Goal: Use online tool/utility: Utilize a website feature to perform a specific function

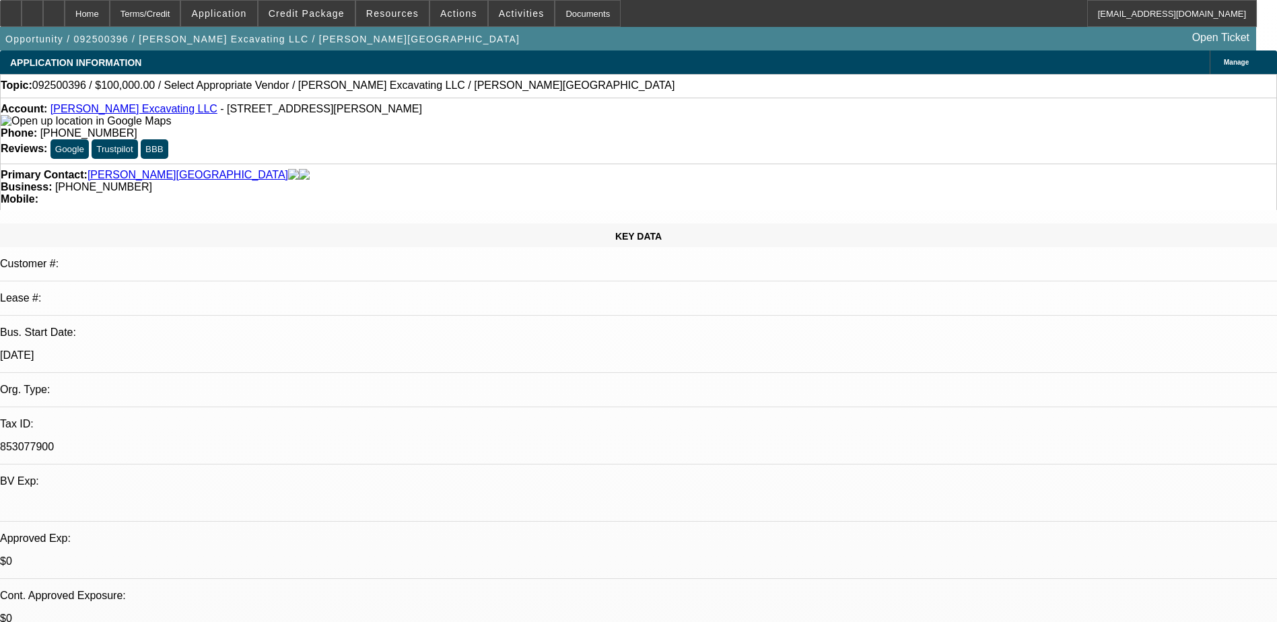
select select "0"
select select "2"
select select "0.1"
select select "4"
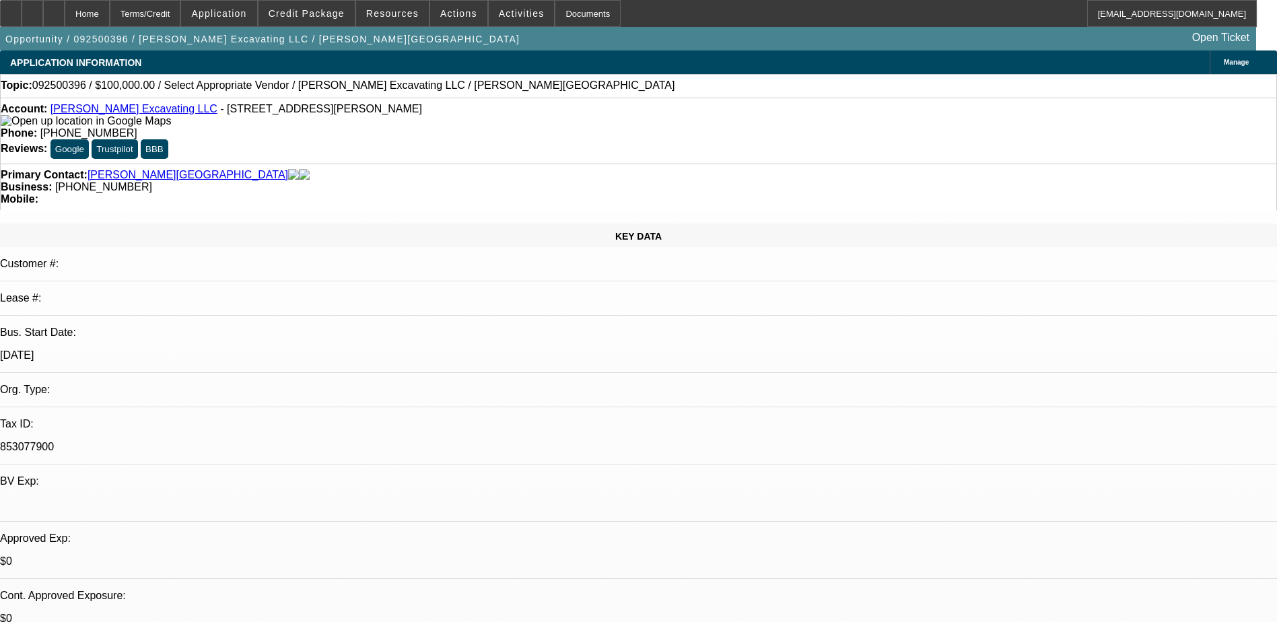
select select "0"
select select "2"
select select "0.1"
select select "4"
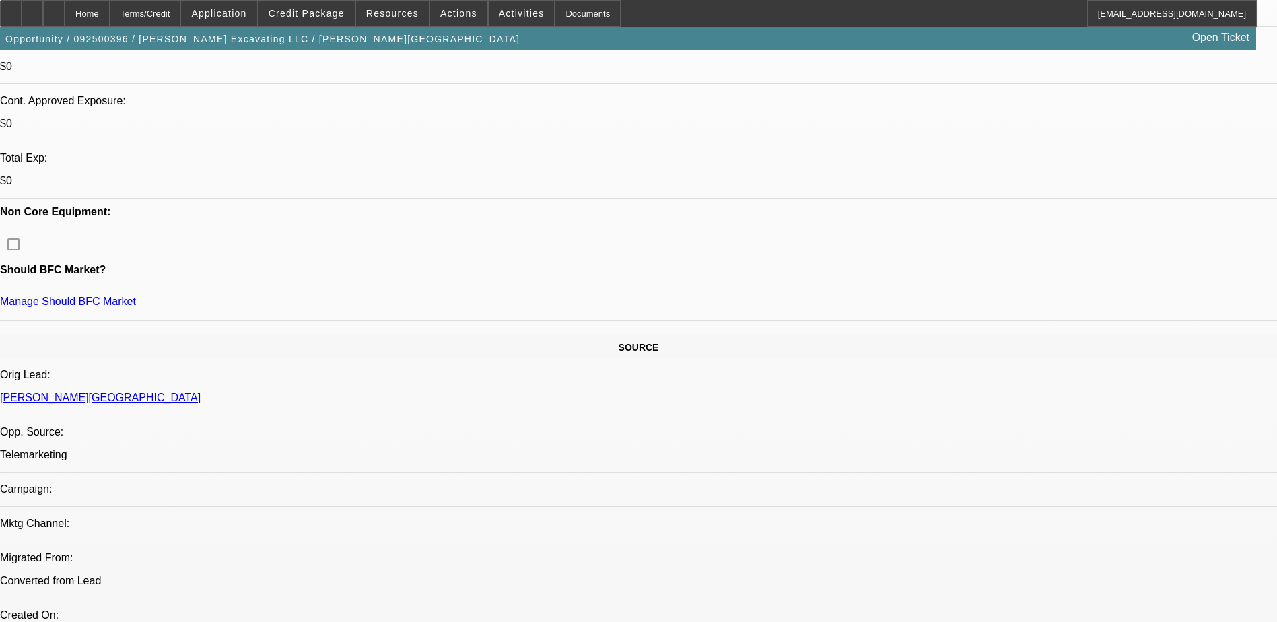
scroll to position [673, 0]
